Goal: Task Accomplishment & Management: Use online tool/utility

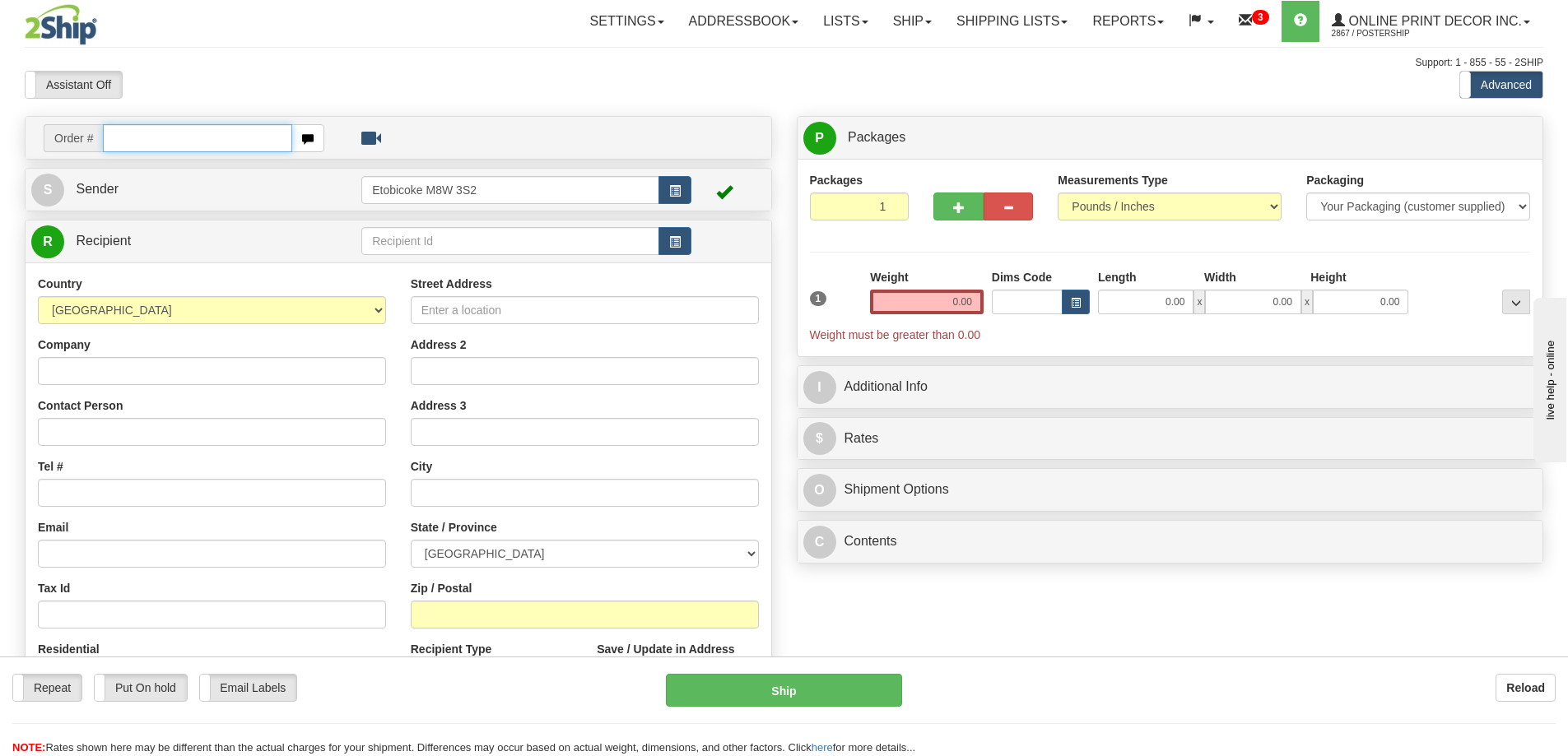
click at [134, 145] on input "text" at bounding box center [197, 138] width 189 height 28
type input "ca-421521"
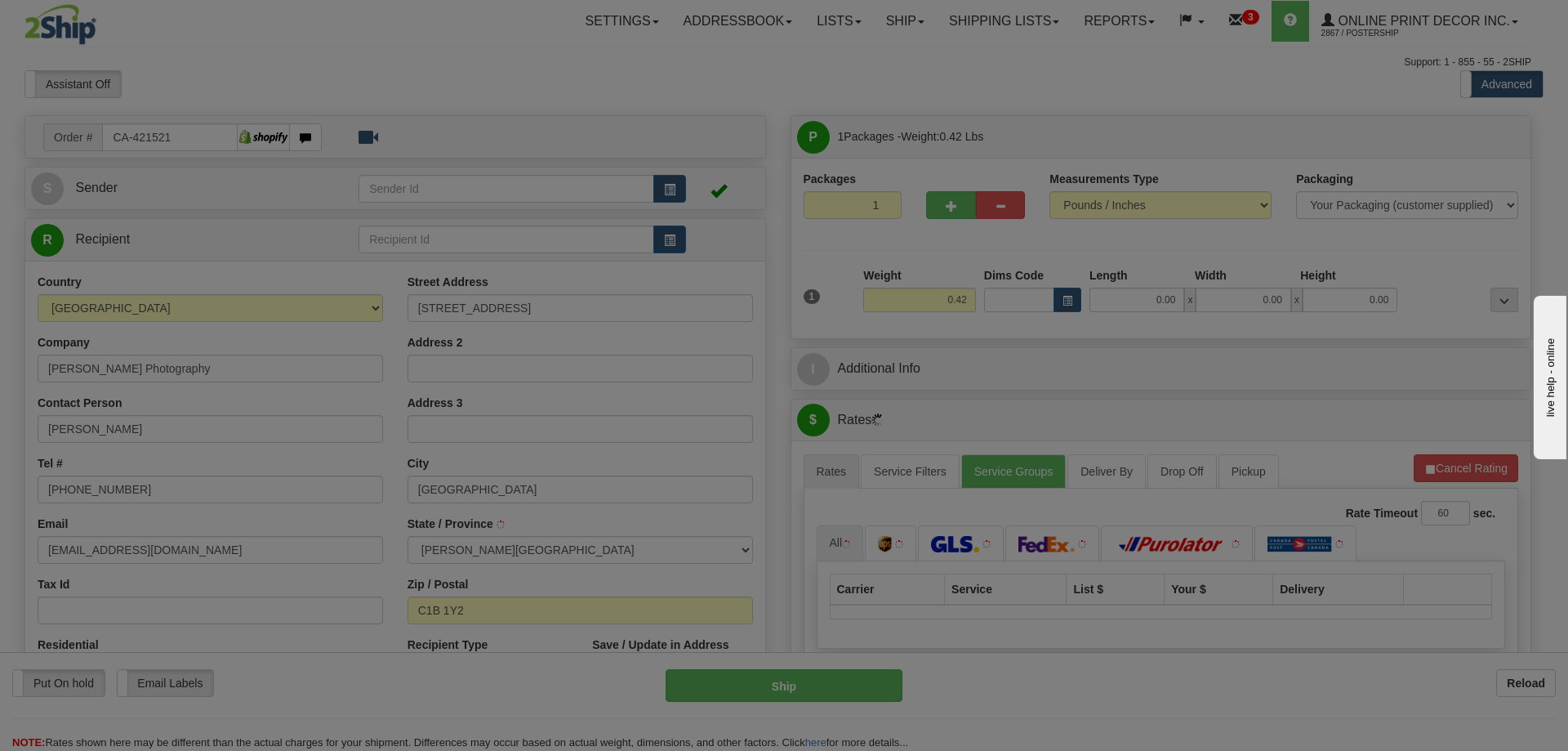
type input "STRATFORD"
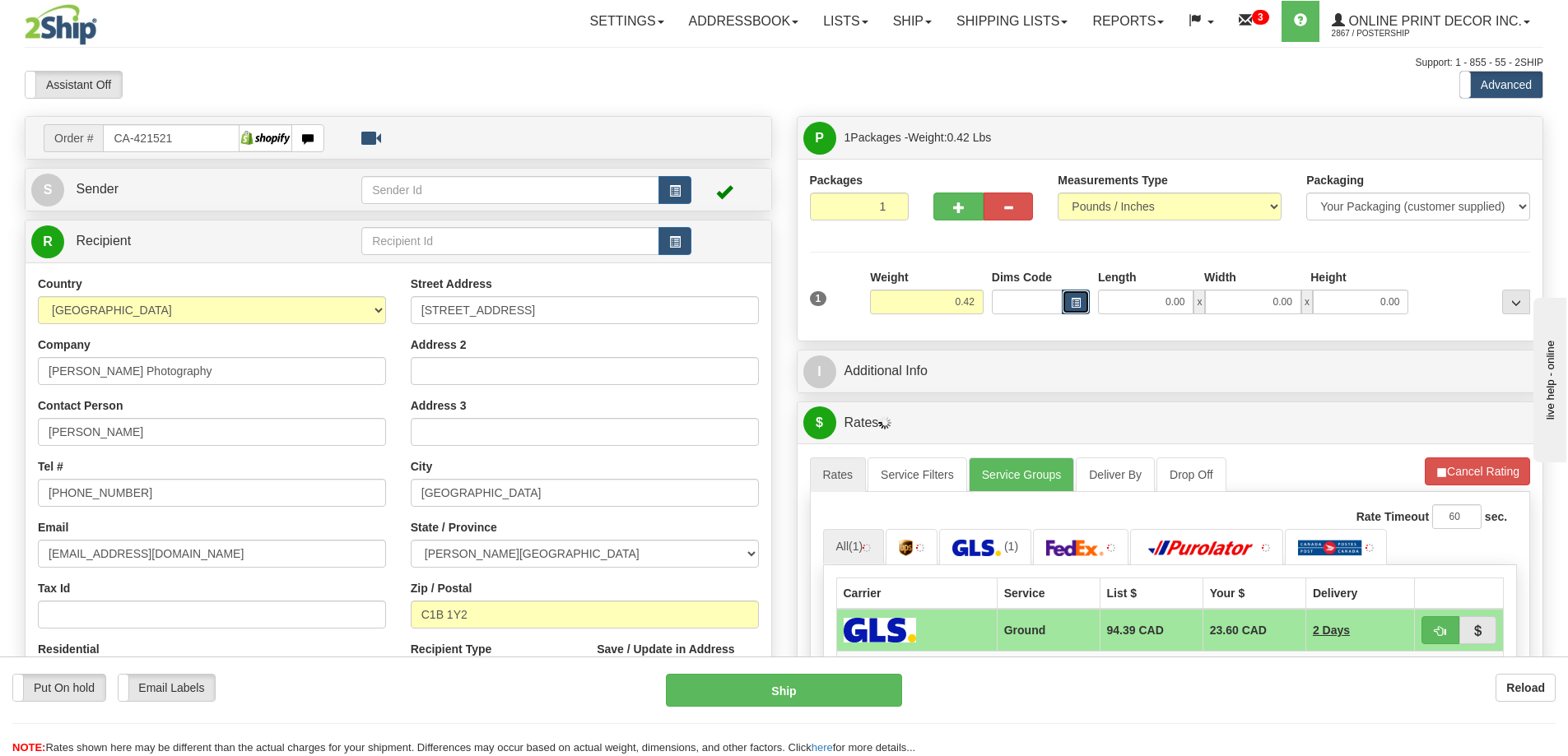
click at [1077, 302] on span "button" at bounding box center [1075, 303] width 10 height 9
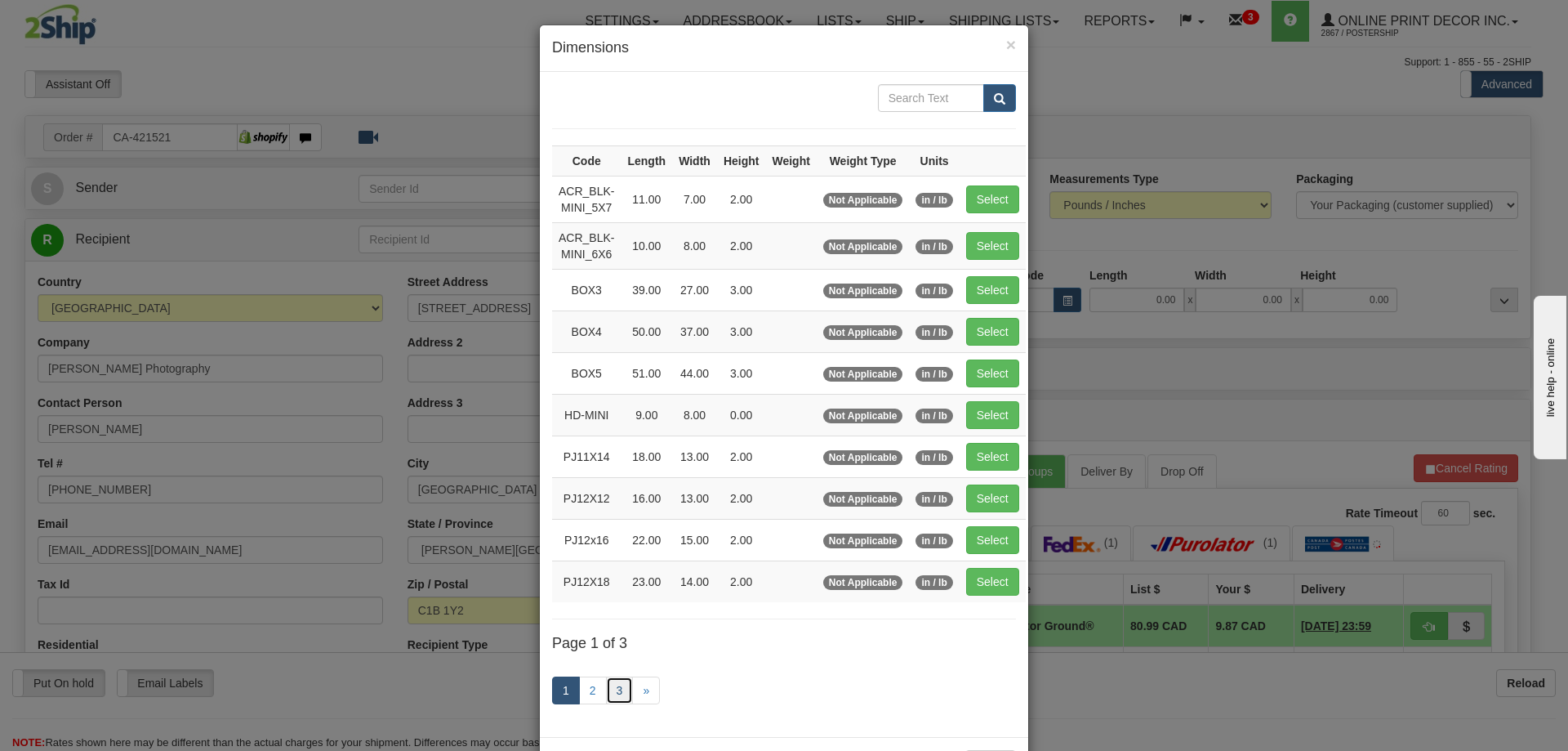
click at [618, 687] on link "3" at bounding box center [620, 690] width 27 height 27
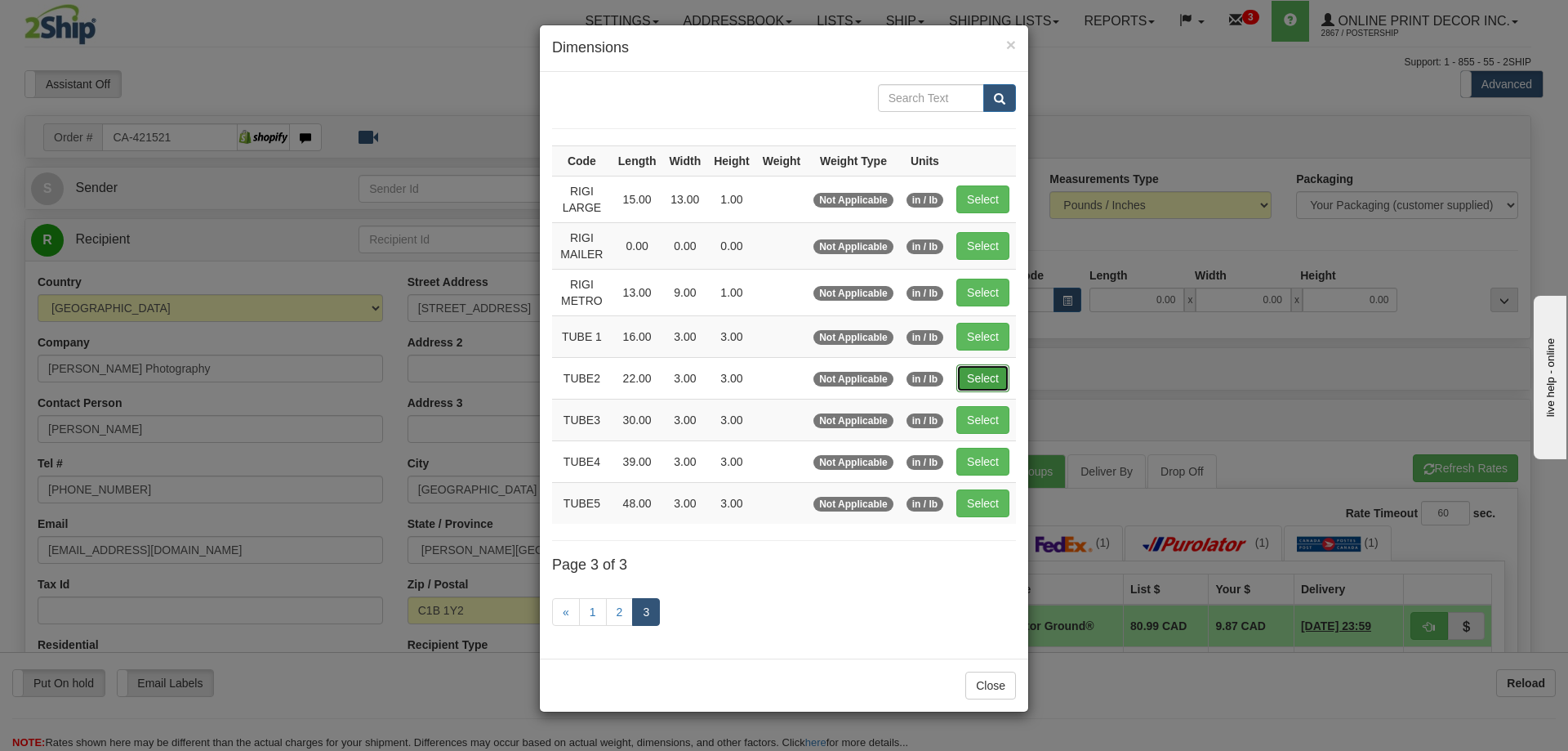
click at [994, 367] on button "Select" at bounding box center [983, 378] width 53 height 27
type input "TUBE2"
type input "22.00"
type input "3.00"
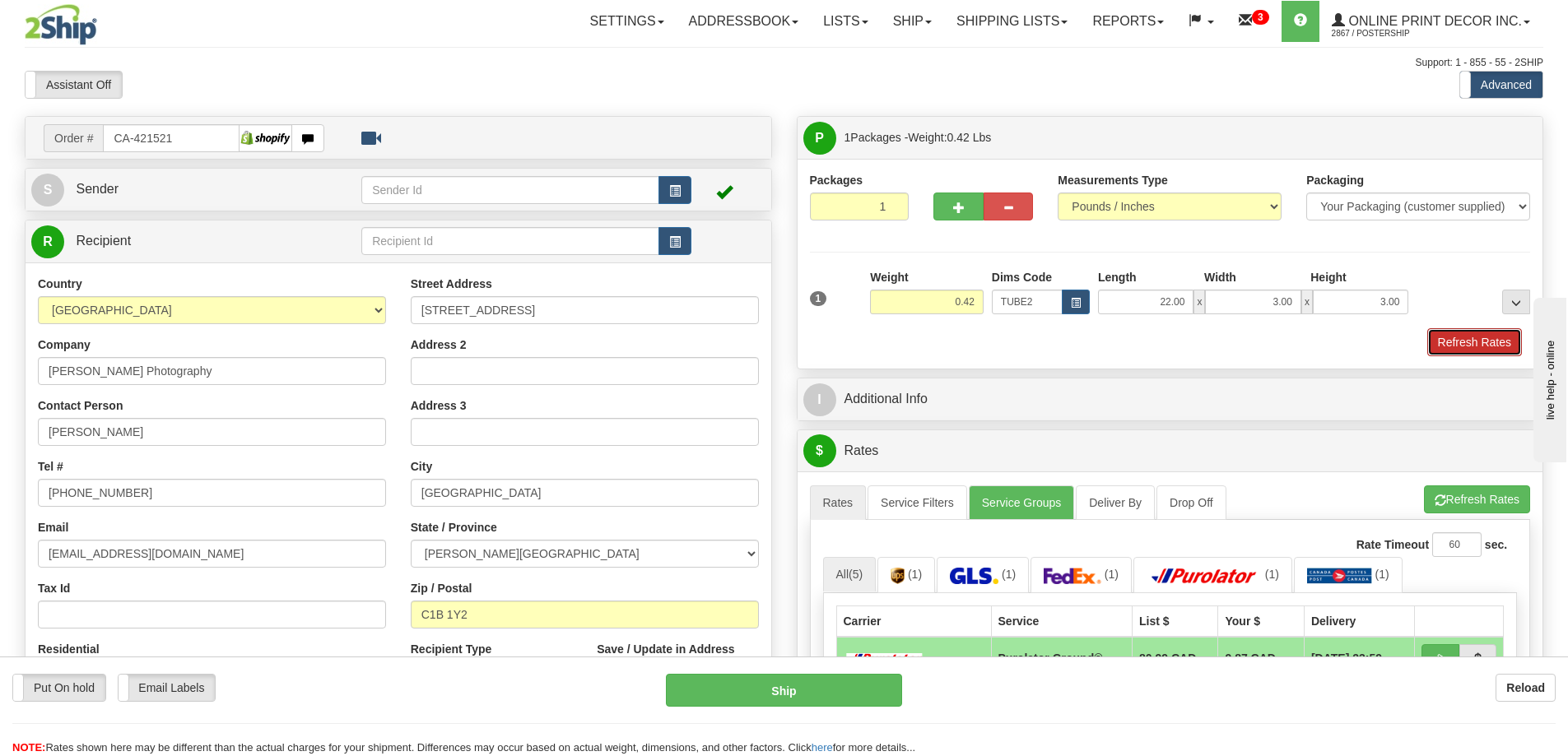
click at [1490, 338] on button "Refresh Rates" at bounding box center [1473, 342] width 95 height 28
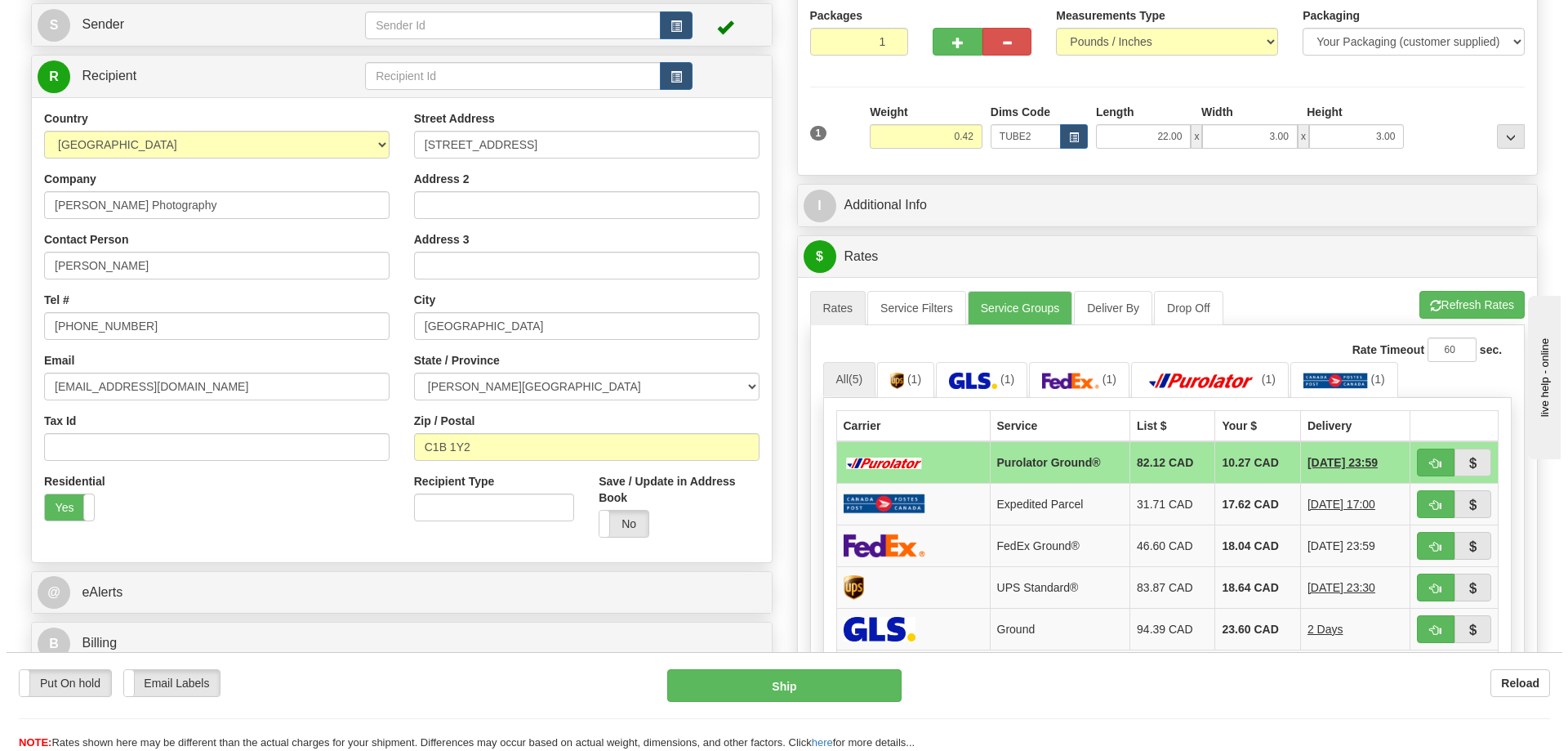
scroll to position [245, 0]
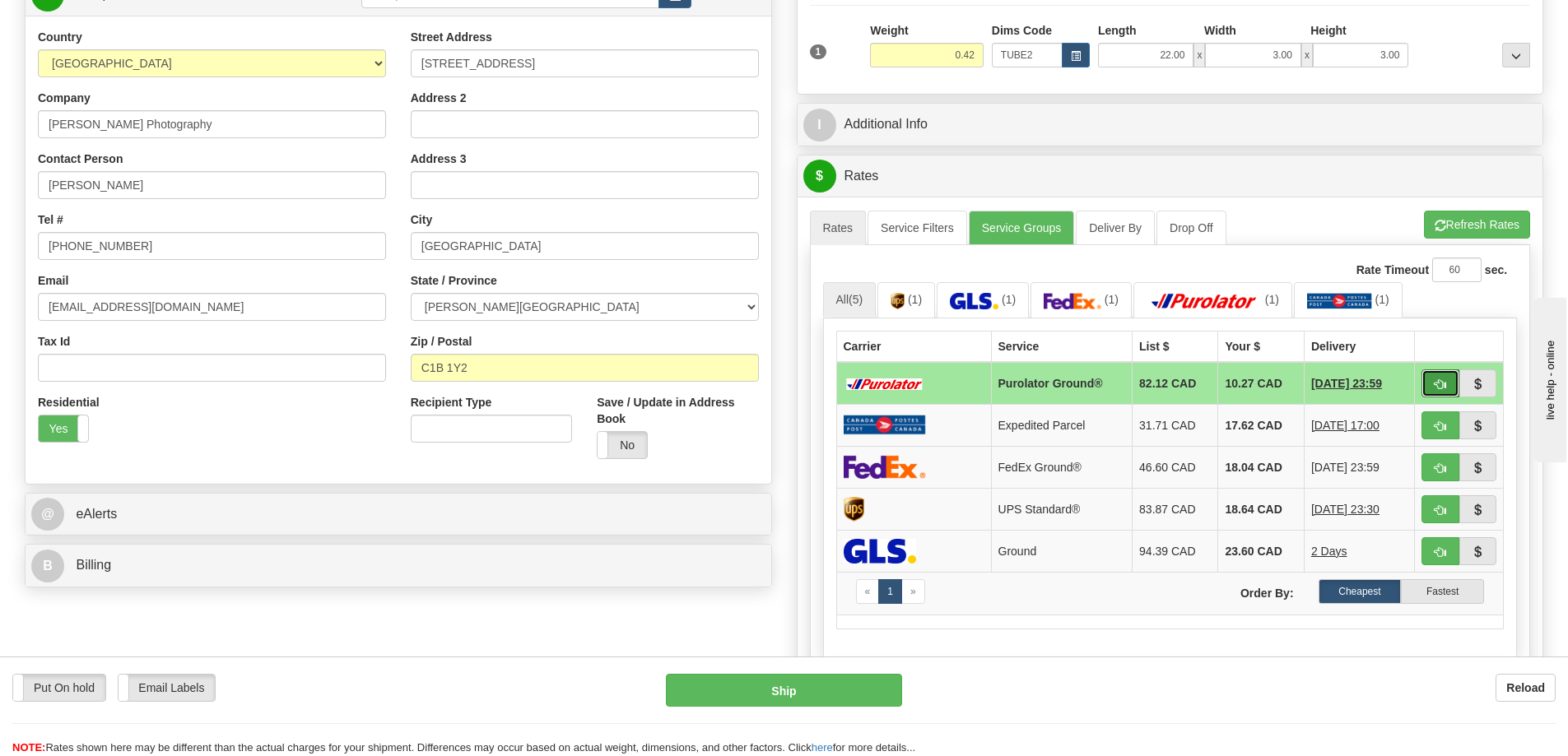
click at [1439, 383] on span "button" at bounding box center [1439, 384] width 12 height 11
type input "260"
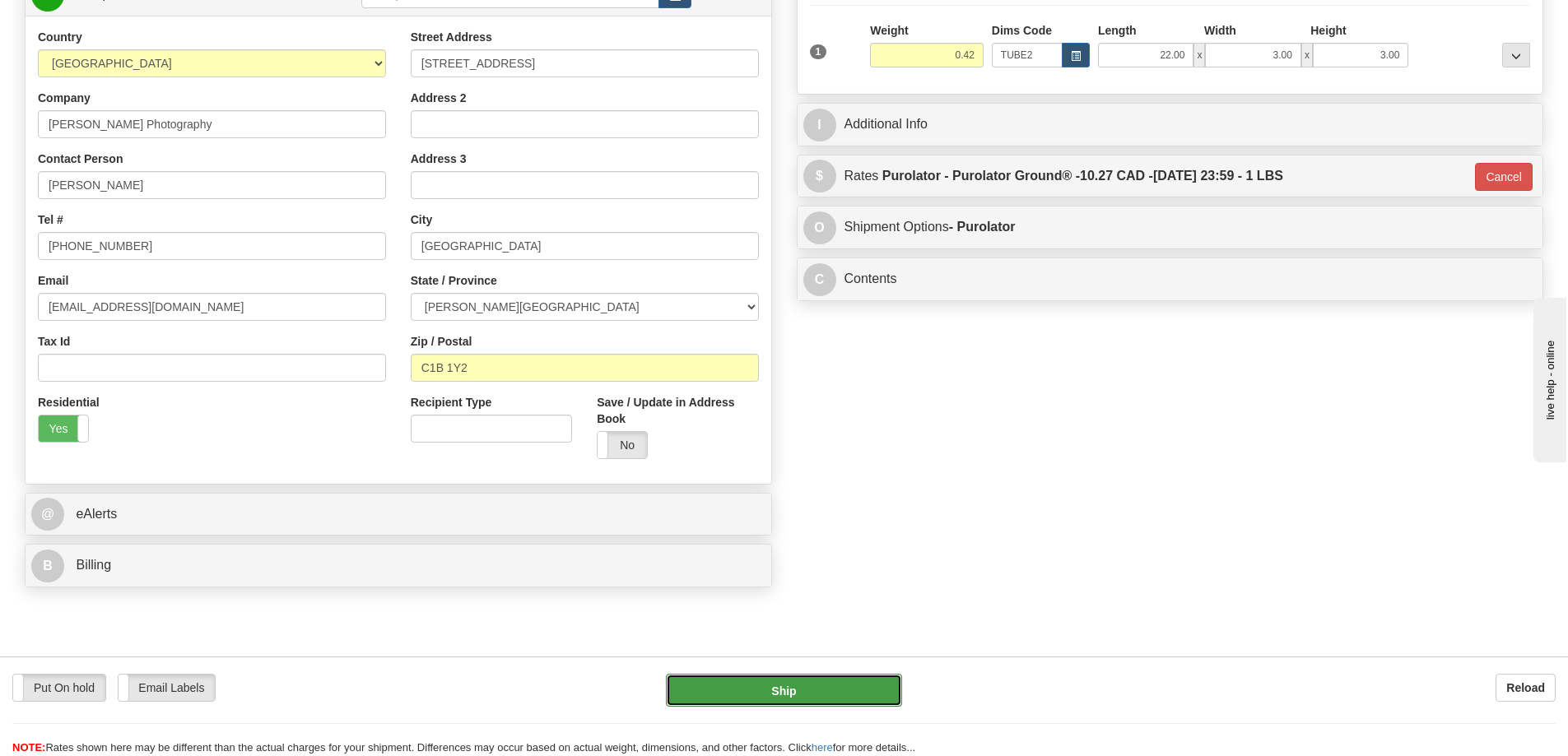
click at [852, 694] on button "Ship" at bounding box center [783, 690] width 236 height 33
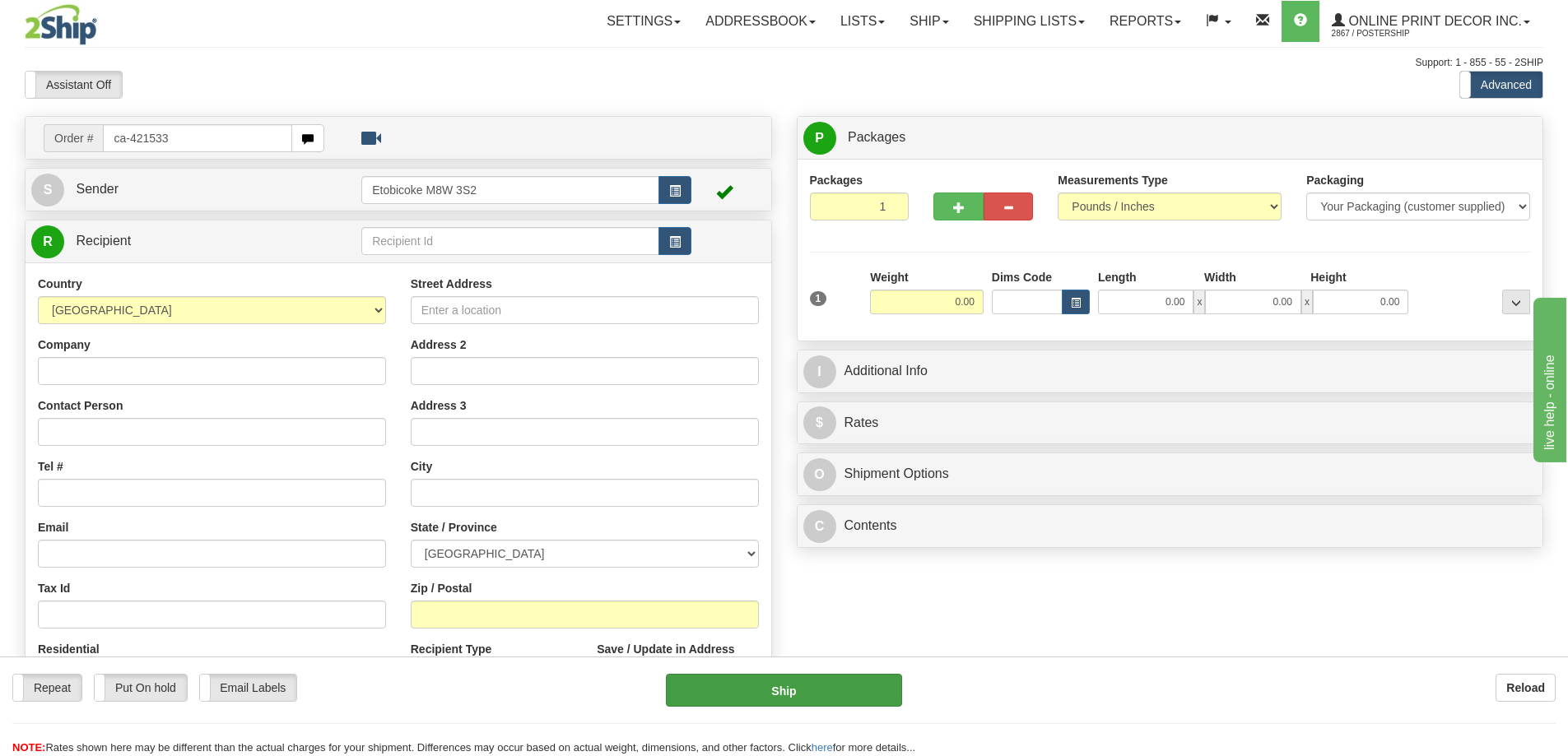
type input "ca-421533"
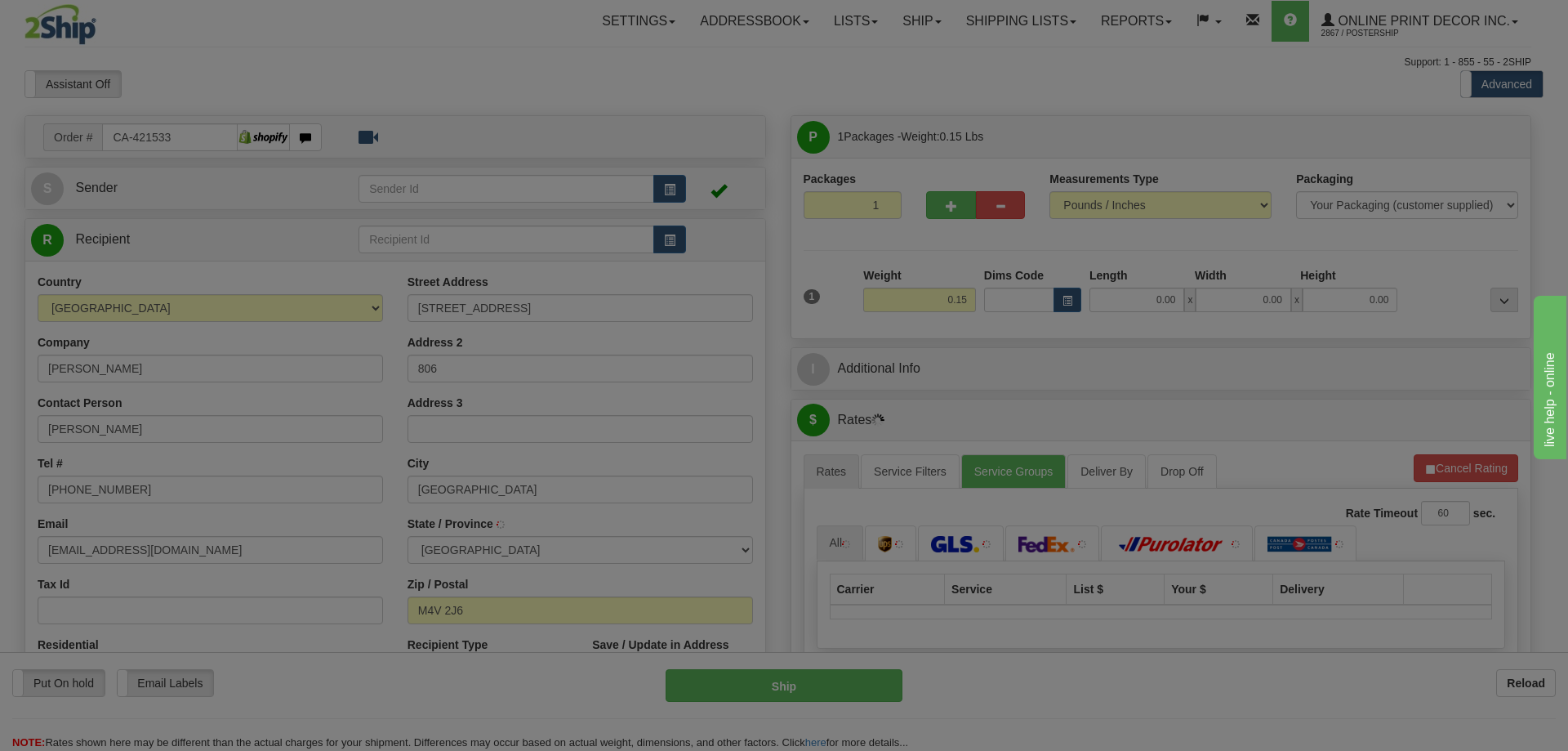
type input "TORONTO"
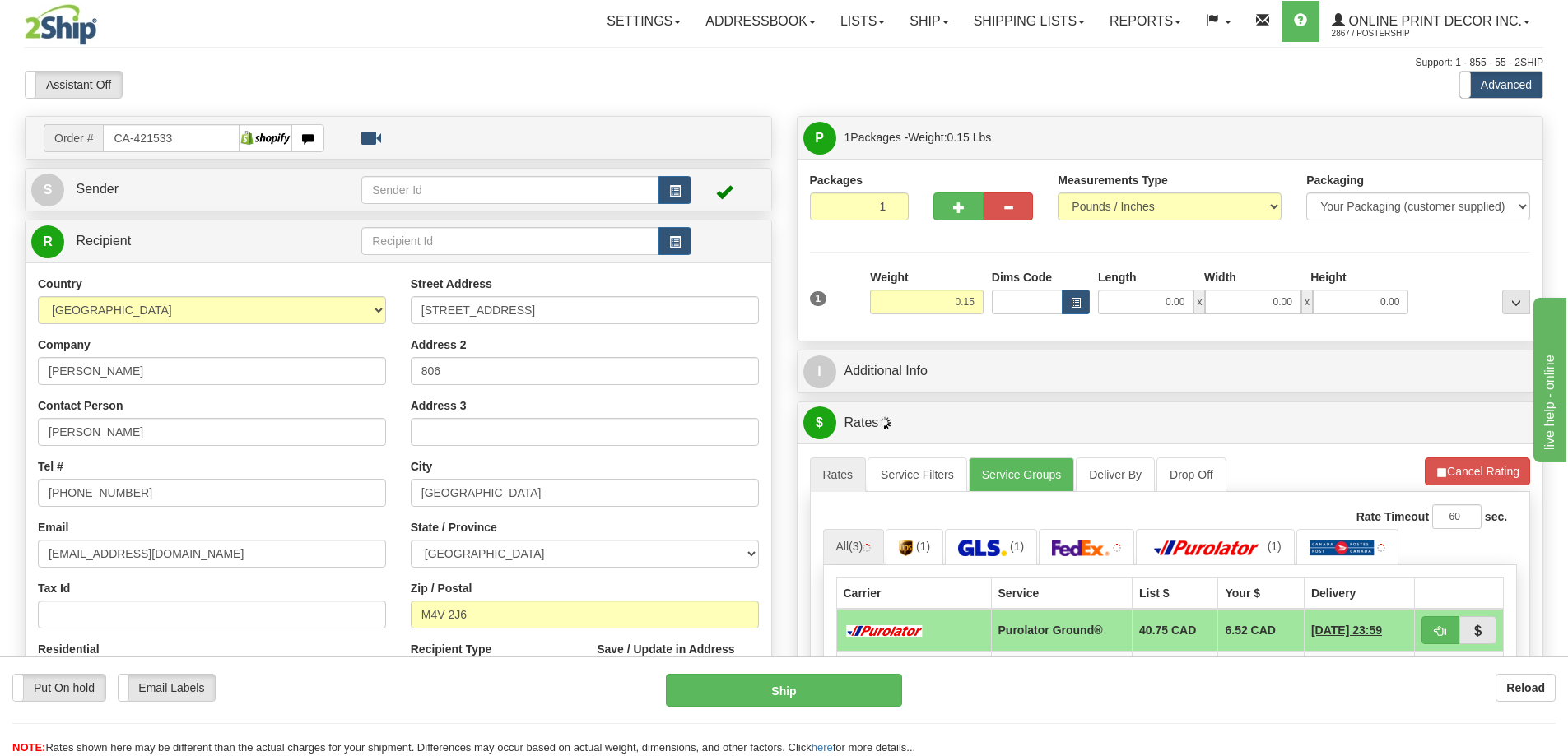
click at [1074, 284] on div "Dims Code" at bounding box center [1041, 291] width 106 height 45
click at [1083, 304] on button "button" at bounding box center [1075, 302] width 28 height 25
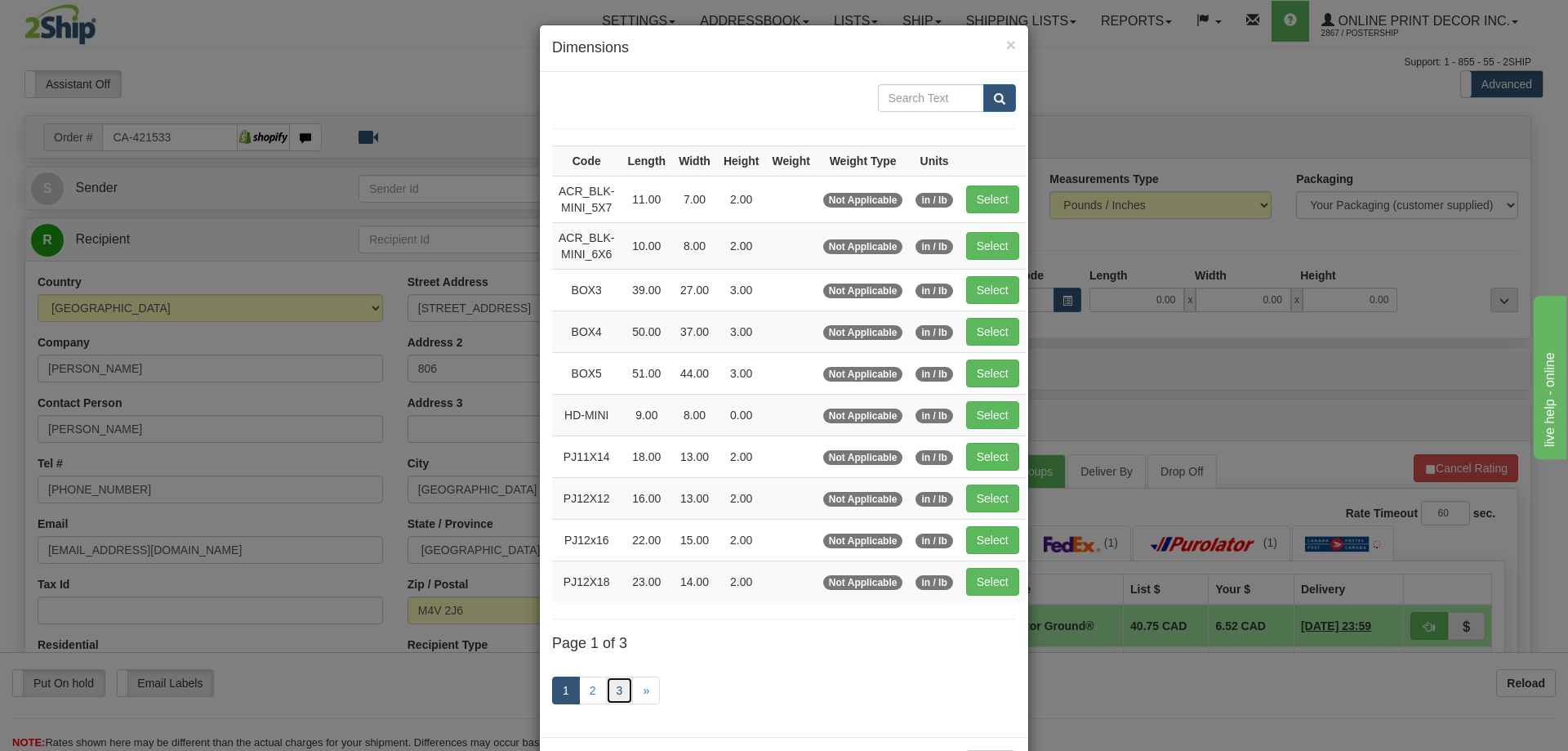
click at [621, 684] on link "3" at bounding box center [620, 690] width 27 height 27
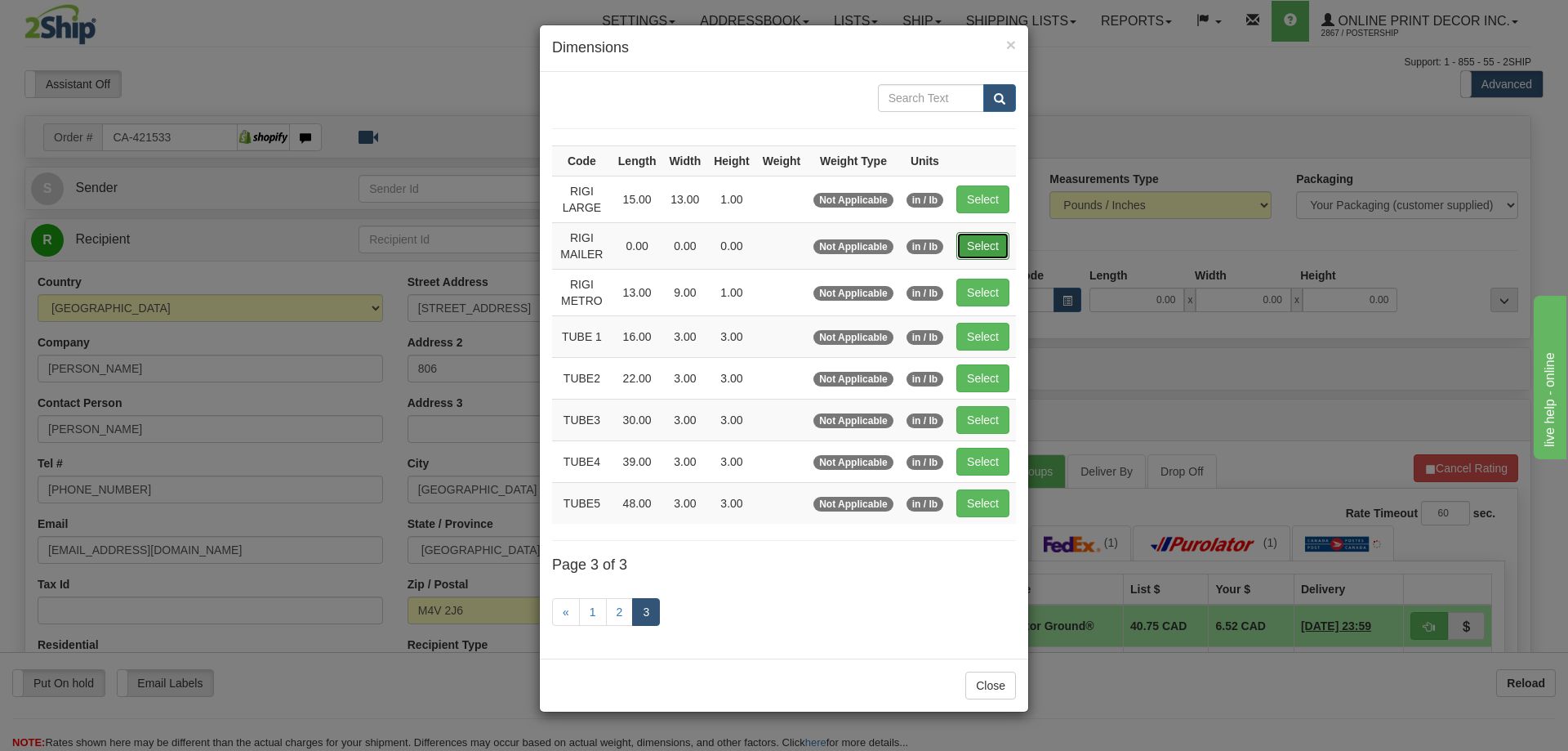
click at [975, 246] on button "Select" at bounding box center [983, 246] width 53 height 27
type input "RIGI MAILER"
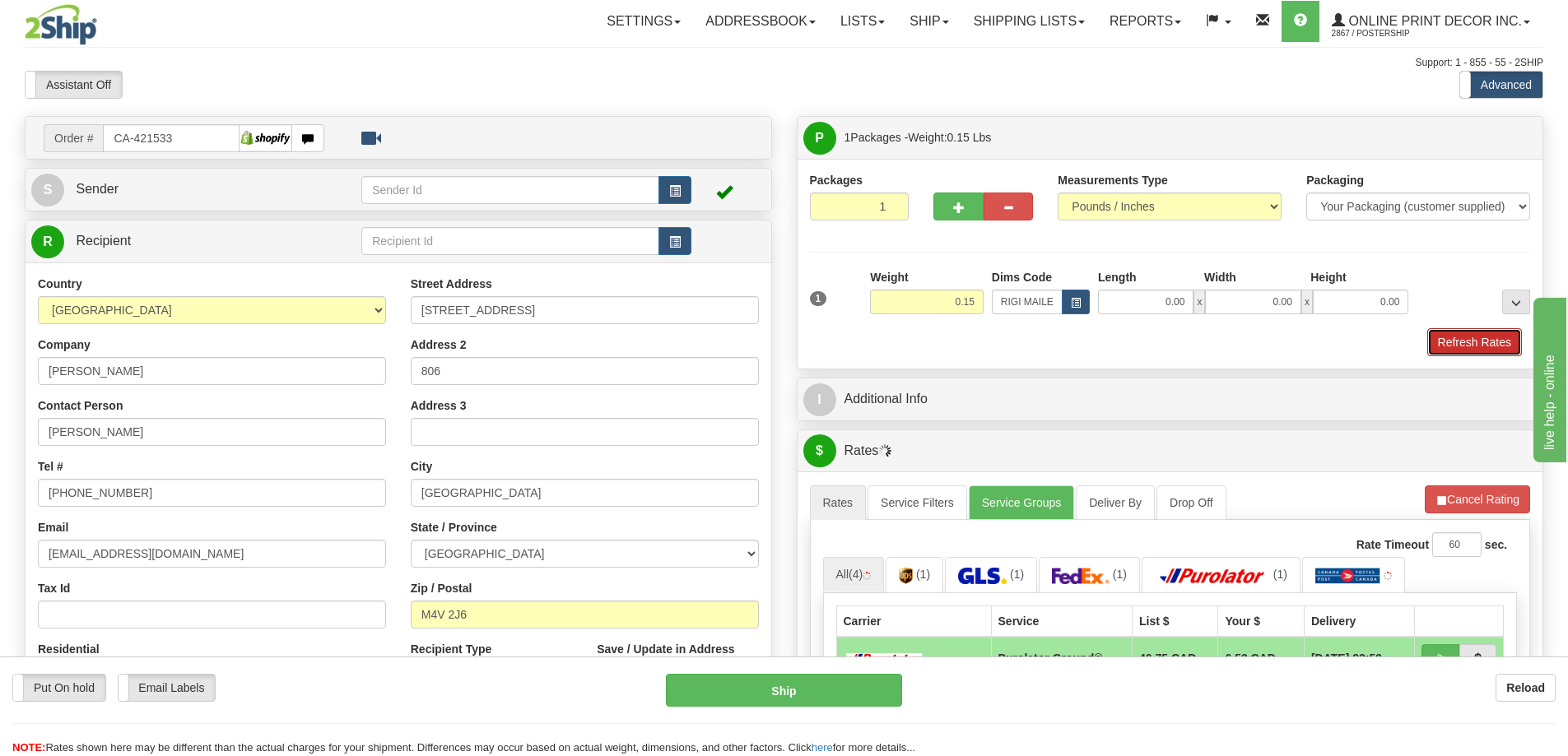
click at [1506, 340] on button "Refresh Rates" at bounding box center [1473, 342] width 95 height 28
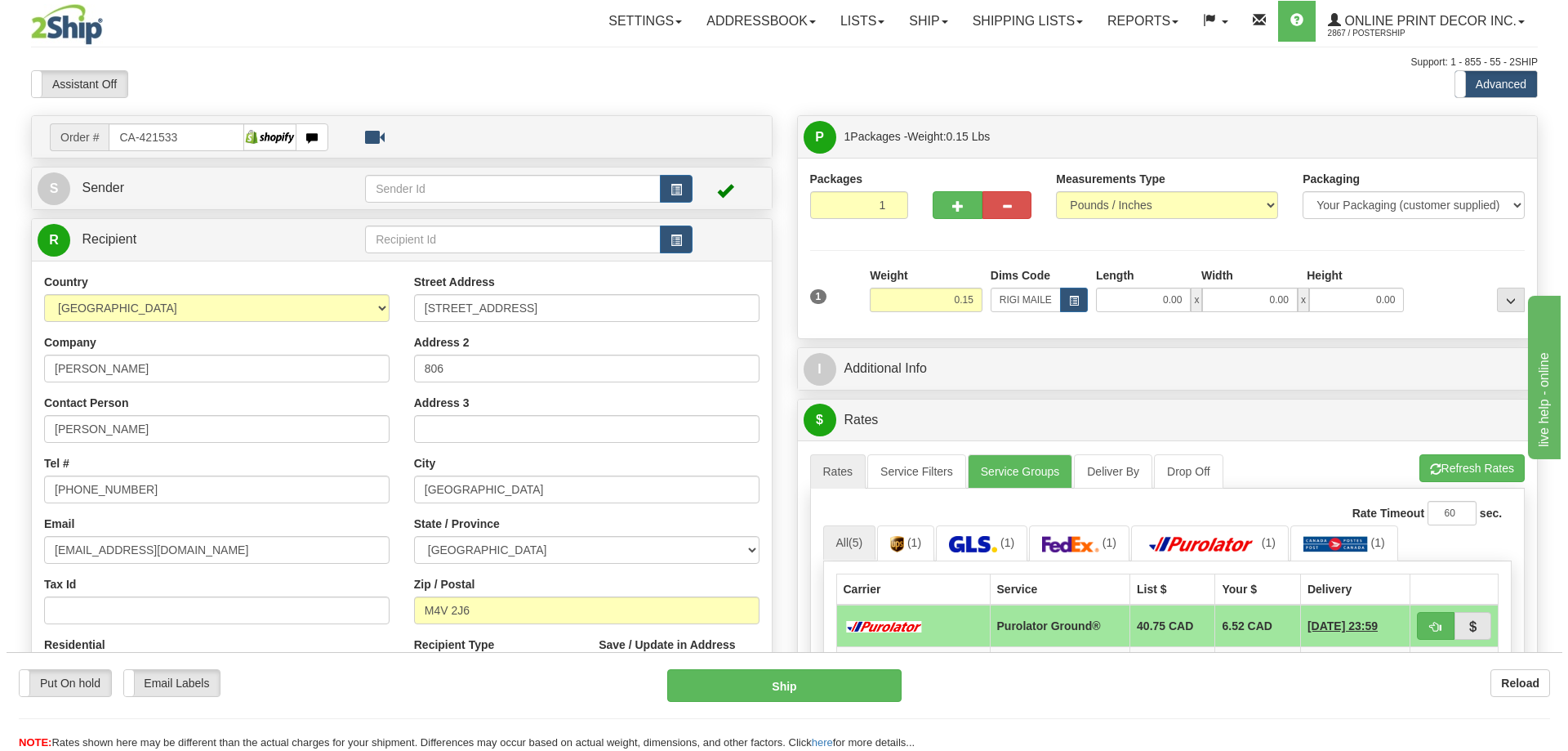
scroll to position [163, 0]
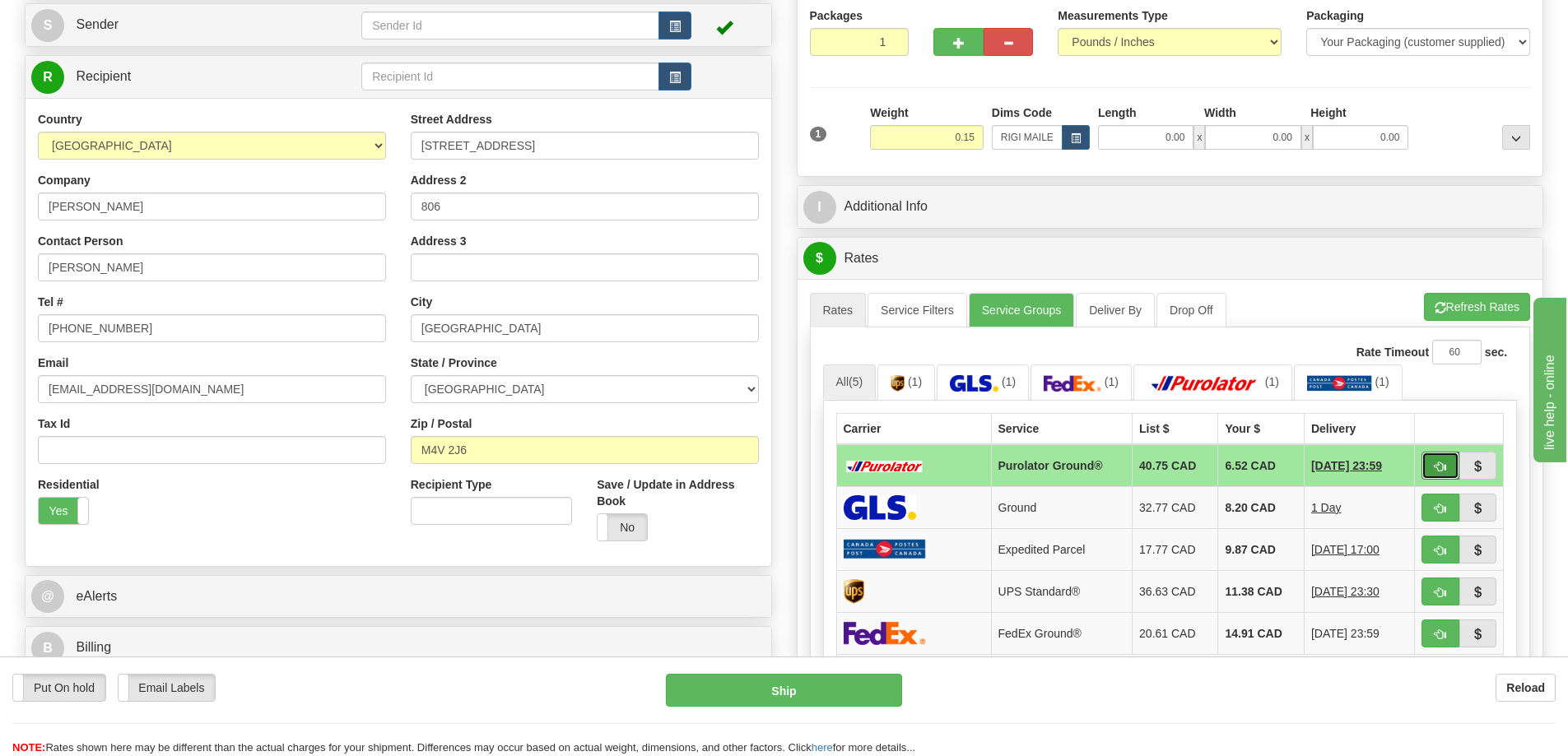
click at [1450, 471] on button "button" at bounding box center [1439, 465] width 38 height 28
type input "260"
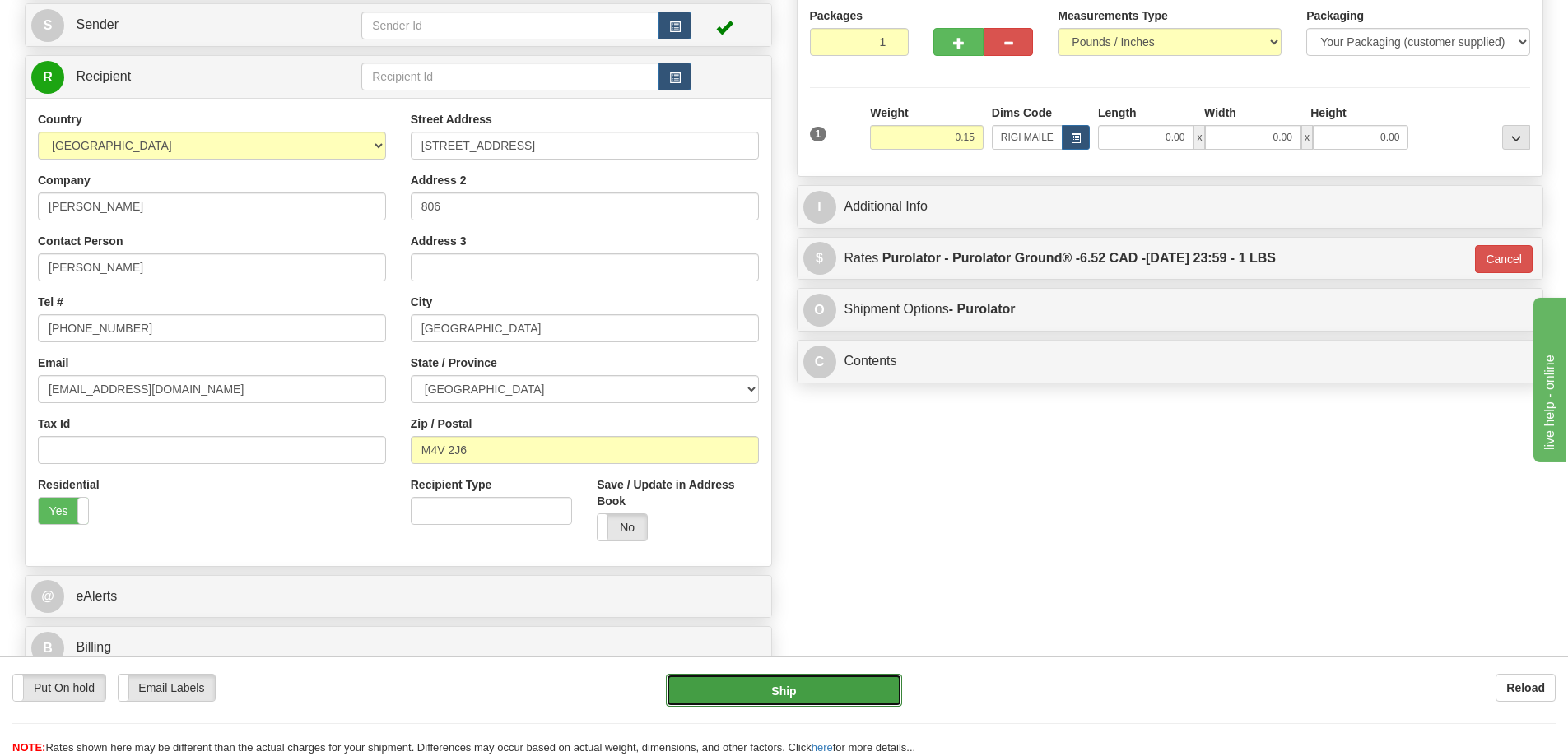
click at [866, 696] on button "Ship" at bounding box center [783, 690] width 236 height 33
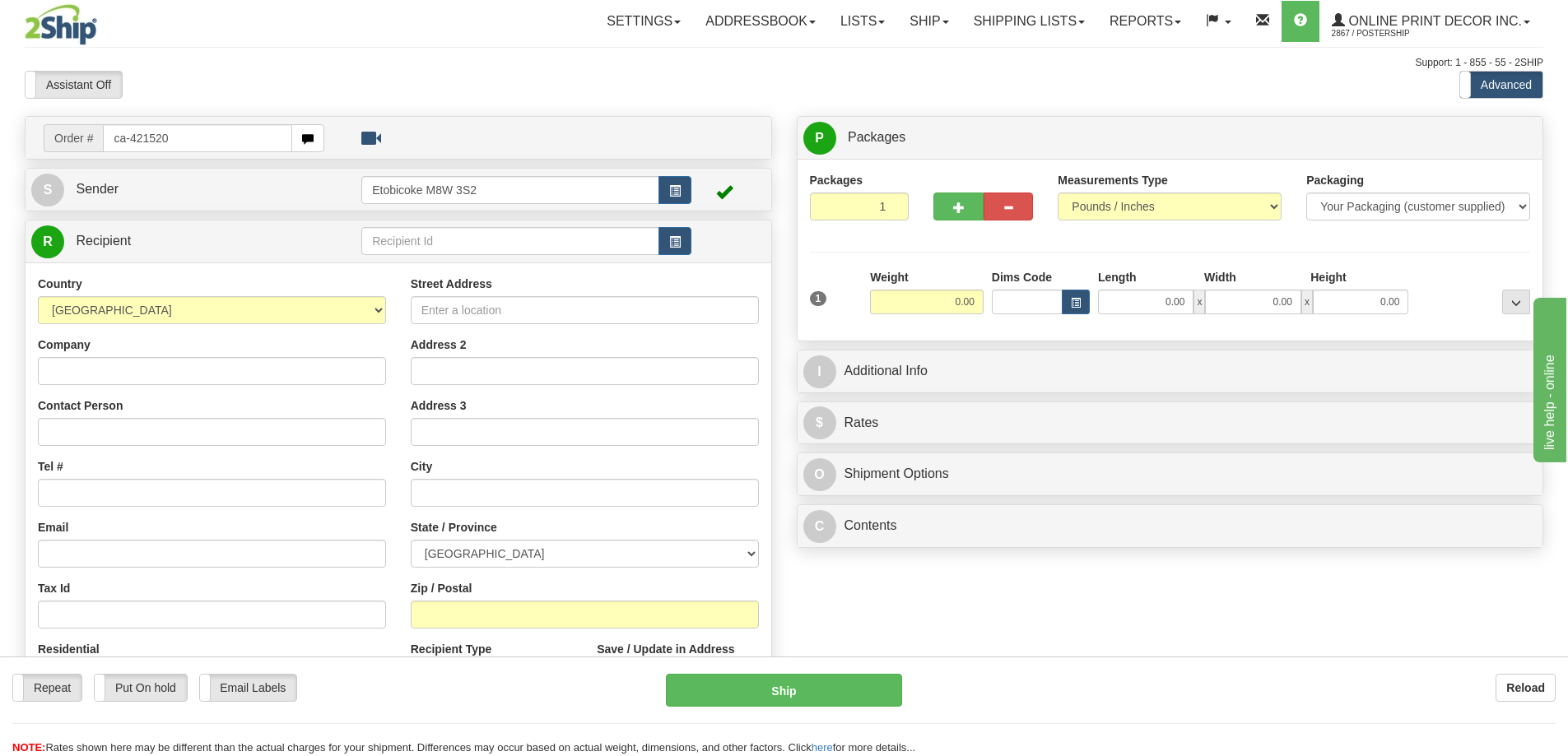
type input "ca-421520"
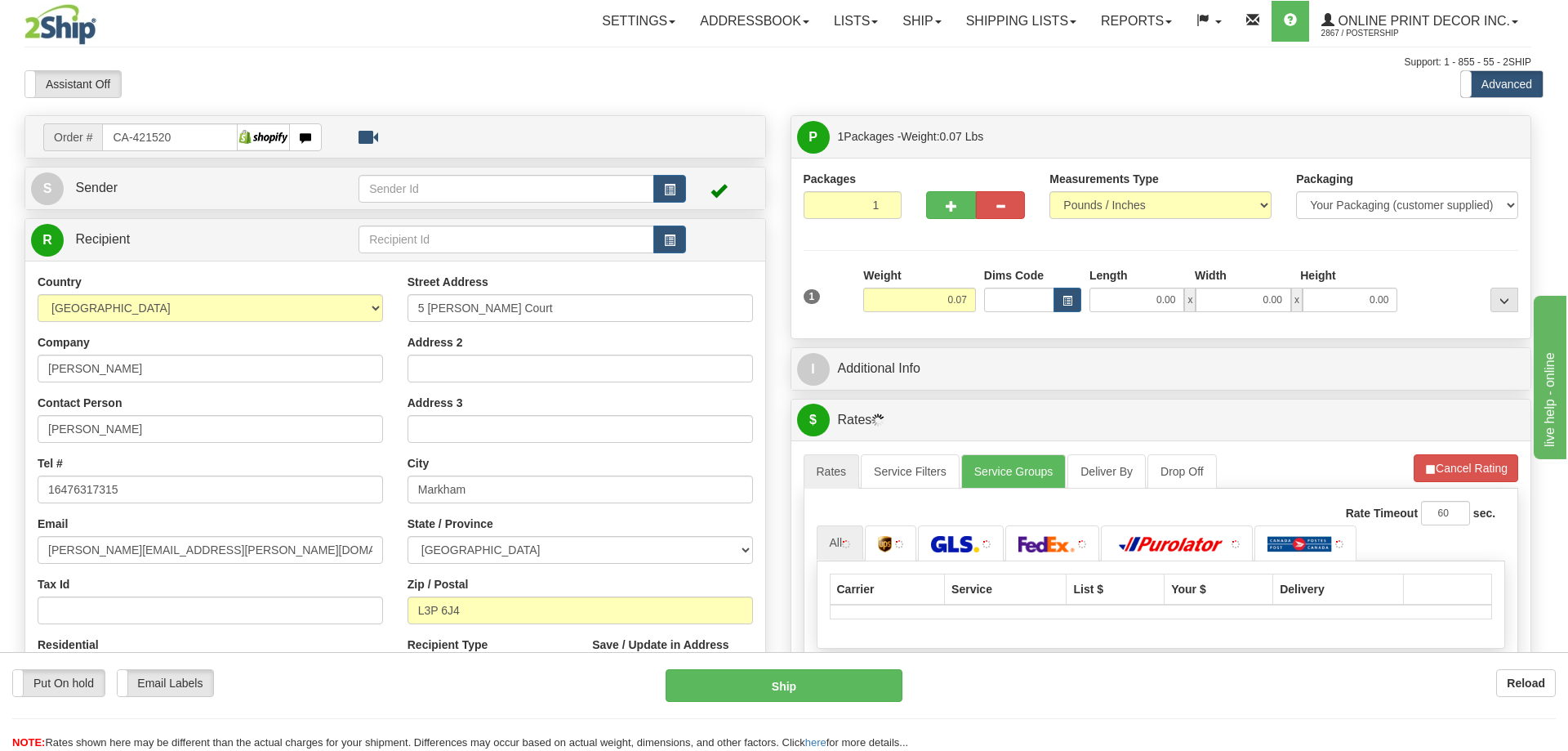
type input "MARKHAM"
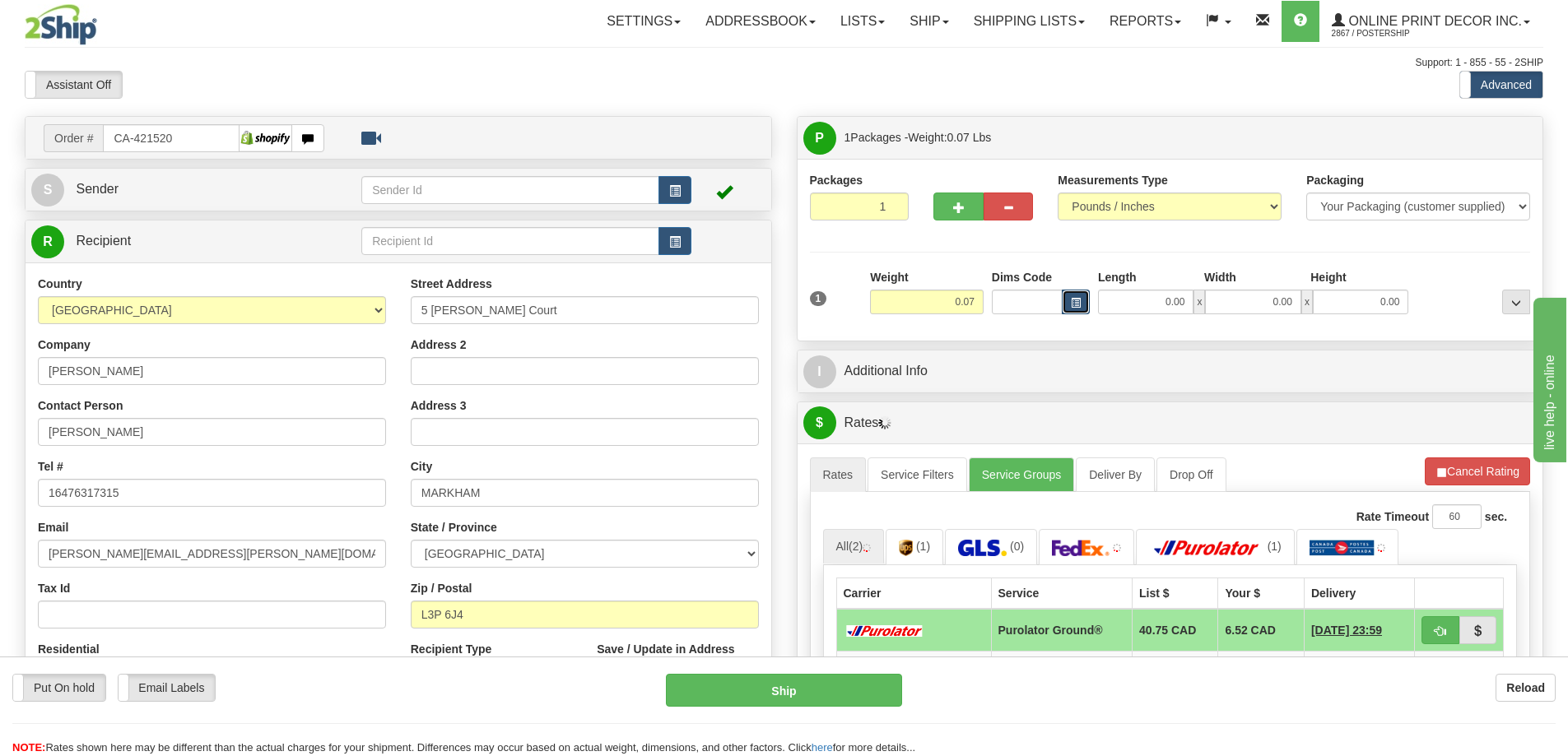
click at [1080, 309] on button "button" at bounding box center [1075, 302] width 28 height 25
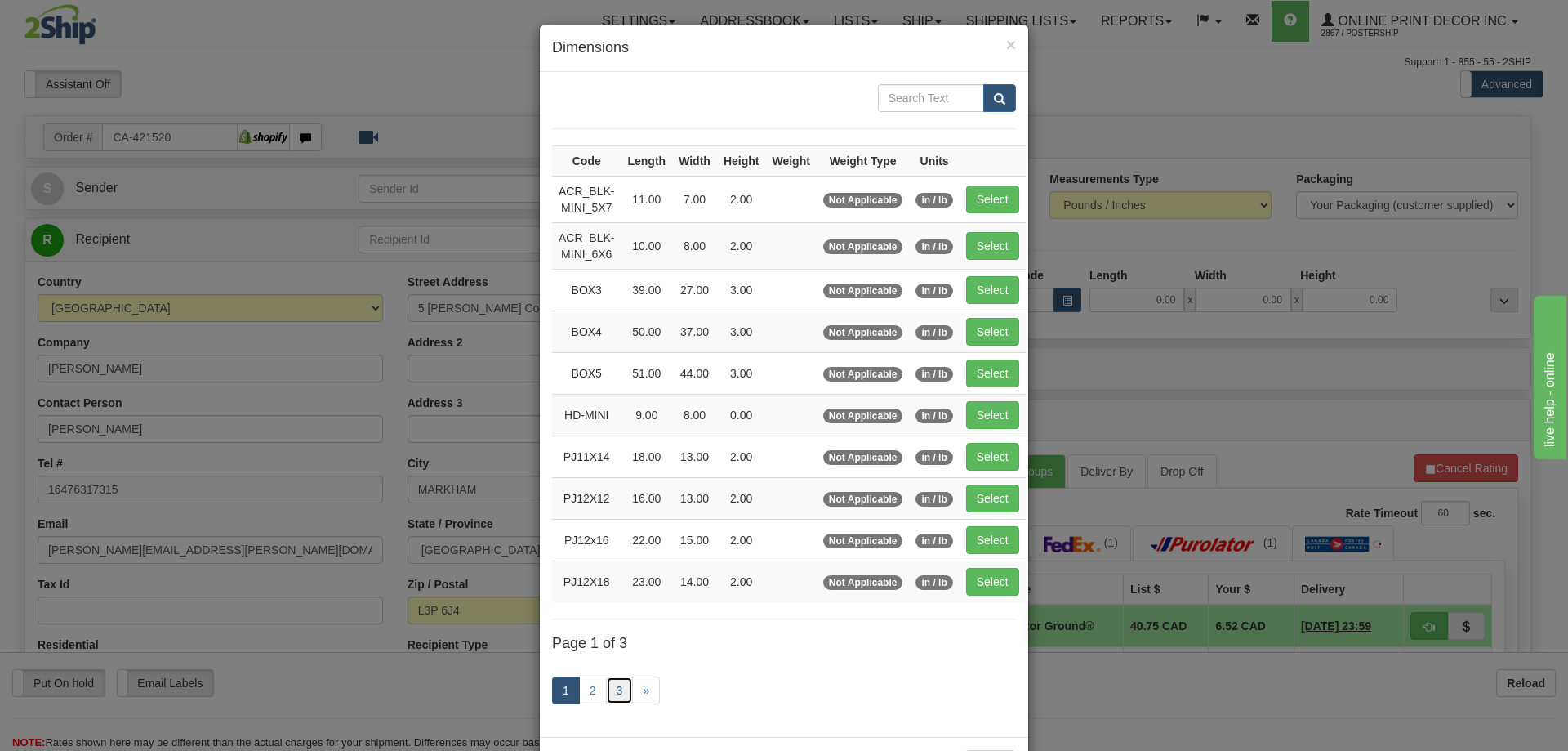
click at [609, 684] on link "3" at bounding box center [620, 690] width 27 height 27
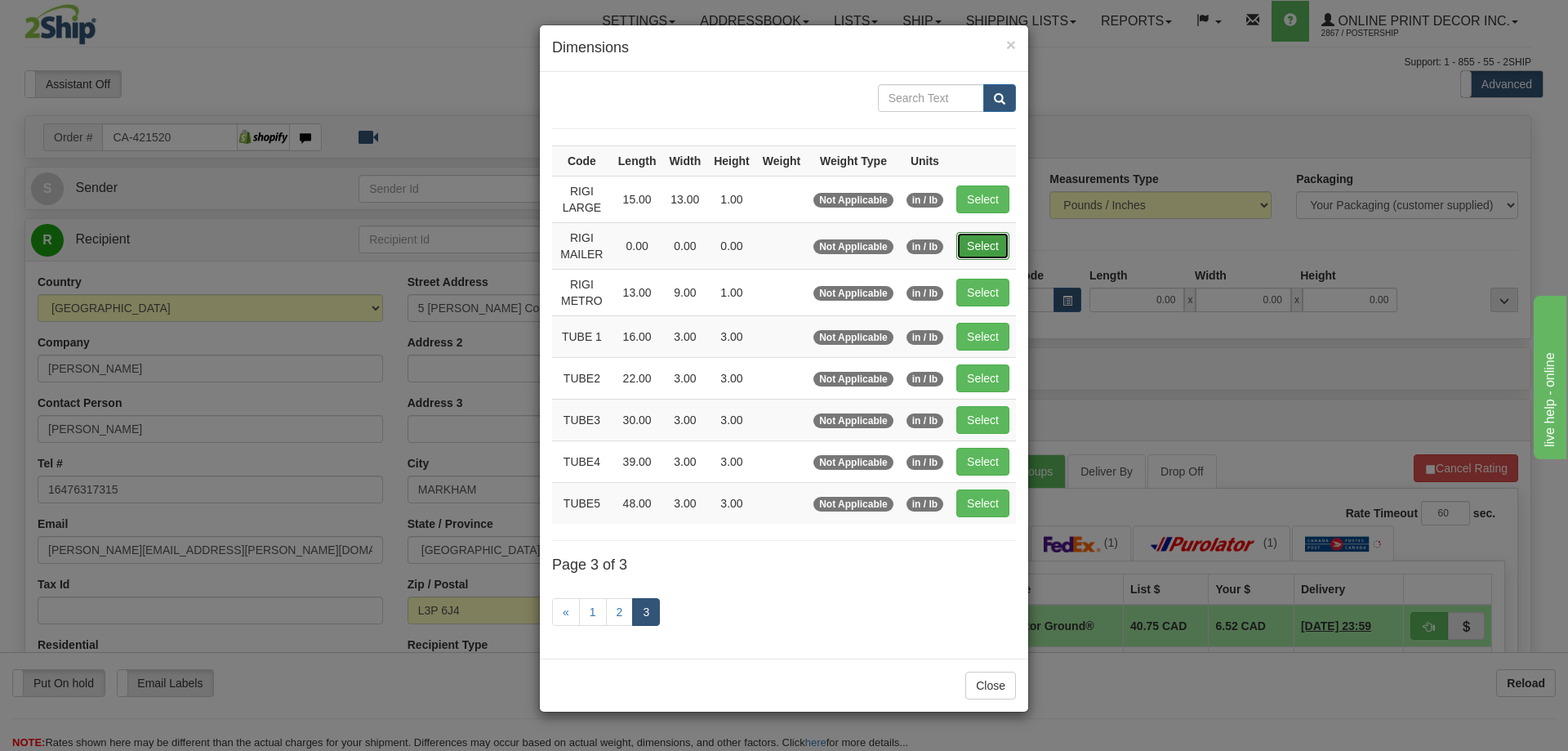
click at [989, 237] on button "Select" at bounding box center [983, 246] width 53 height 27
type input "RIGI MAILER"
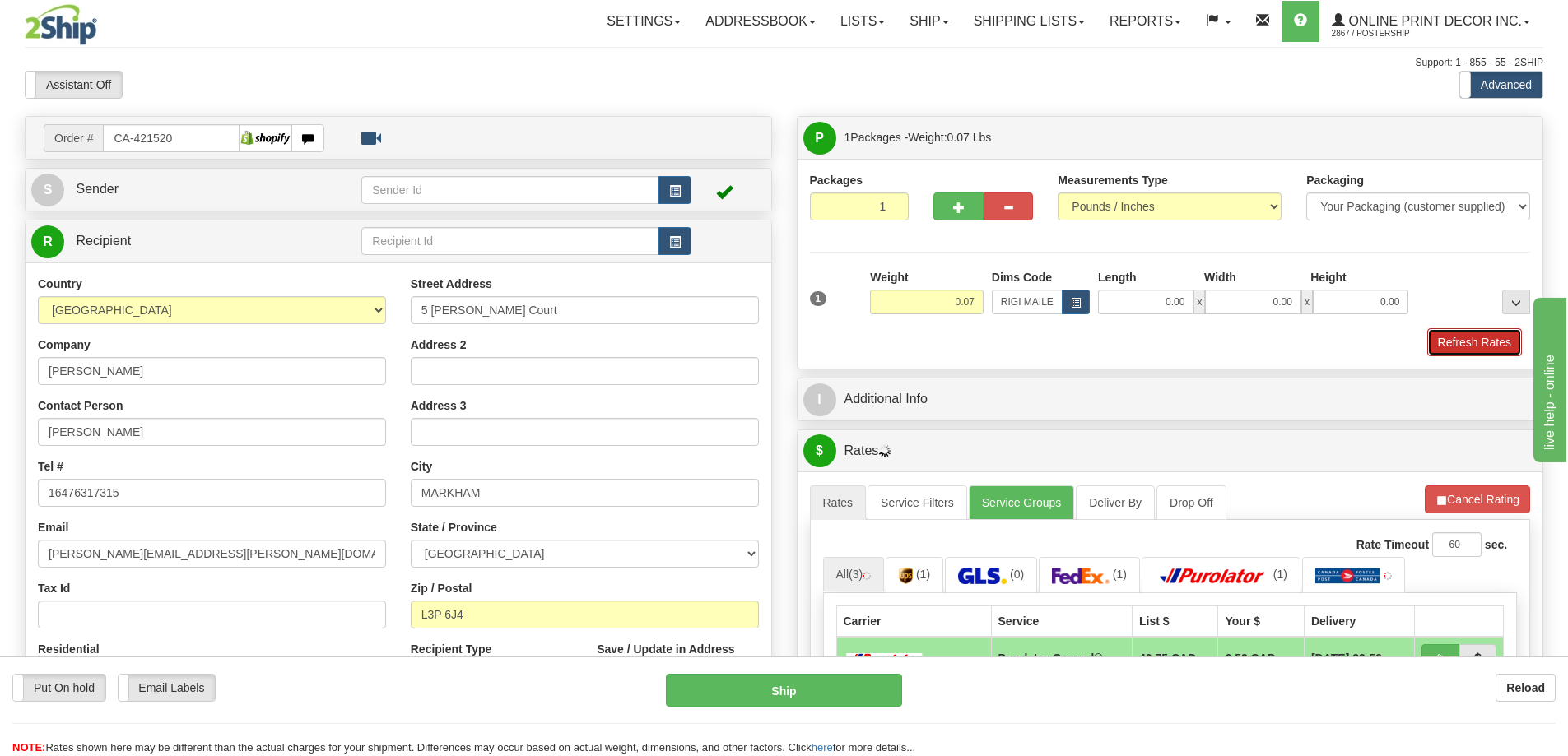
click at [1456, 345] on button "Refresh Rates" at bounding box center [1473, 342] width 95 height 28
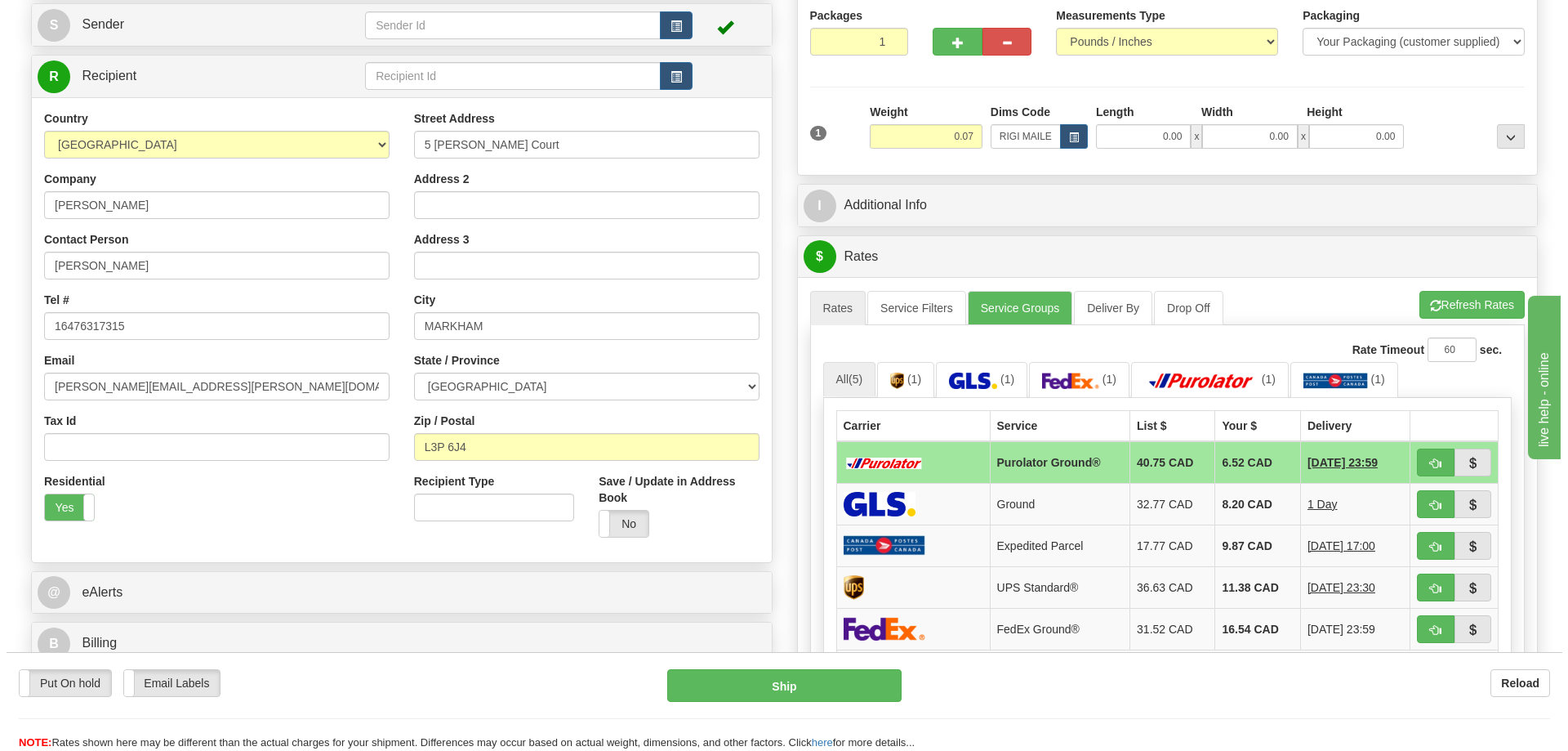
scroll to position [245, 0]
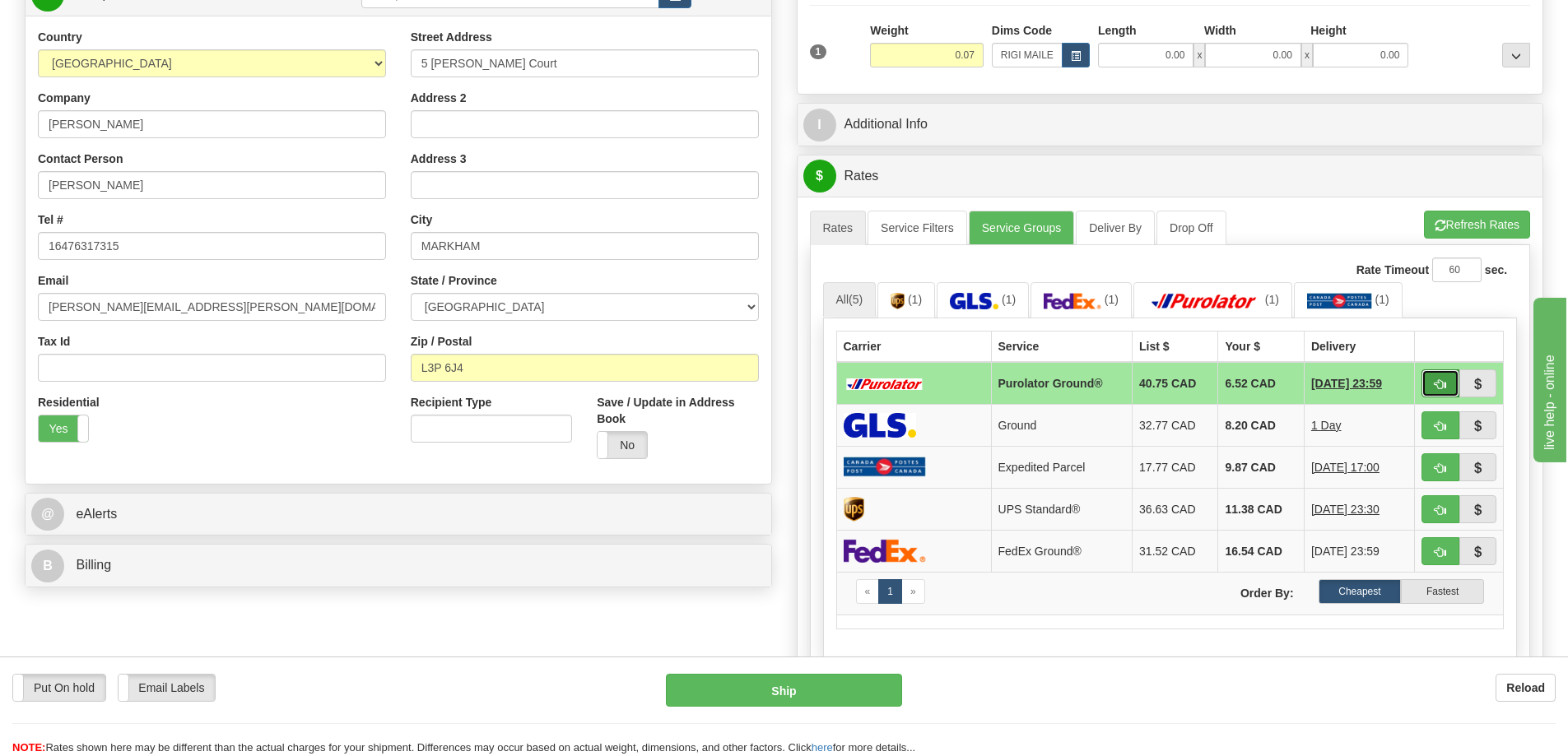
click at [1434, 385] on span "button" at bounding box center [1439, 384] width 12 height 11
type input "260"
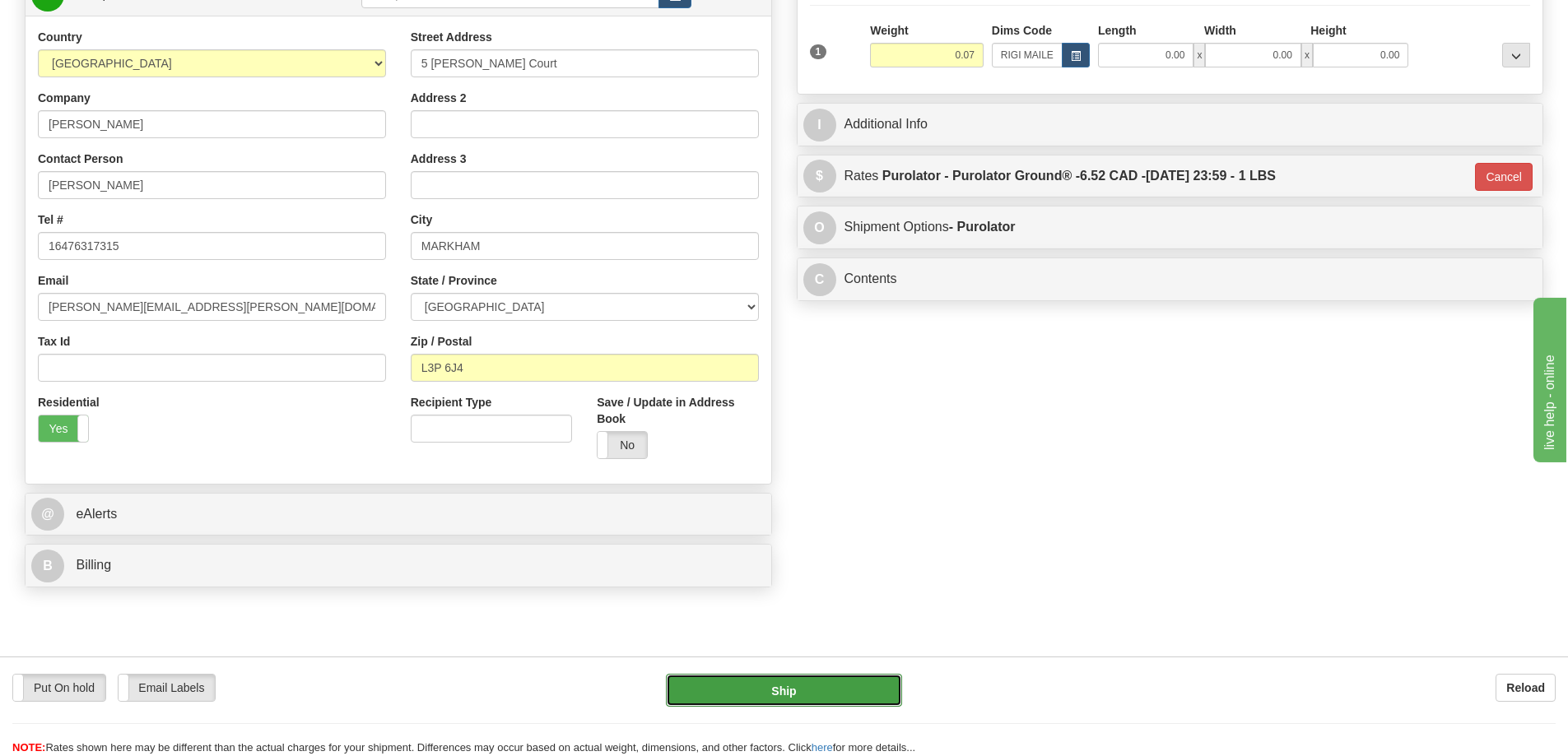
drag, startPoint x: 788, startPoint y: 686, endPoint x: 798, endPoint y: 684, distance: 10.2
click at [798, 684] on button "Ship" at bounding box center [783, 690] width 236 height 33
